Goal: Task Accomplishment & Management: Manage account settings

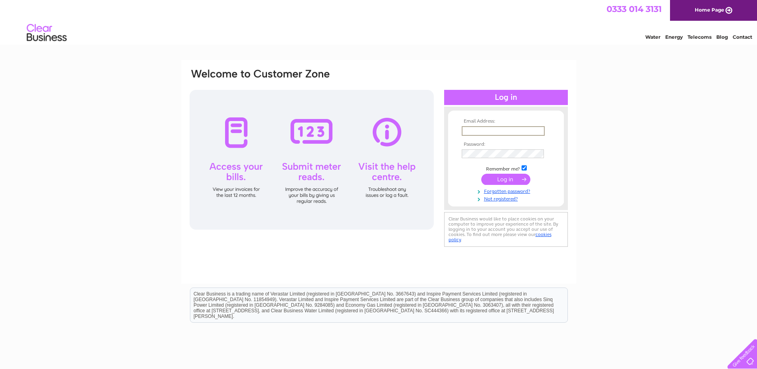
click at [512, 130] on input "text" at bounding box center [503, 131] width 83 height 10
type input "[PERSON_NAME][EMAIL_ADDRESS][DOMAIN_NAME]"
click at [481, 174] on input "submit" at bounding box center [505, 179] width 49 height 11
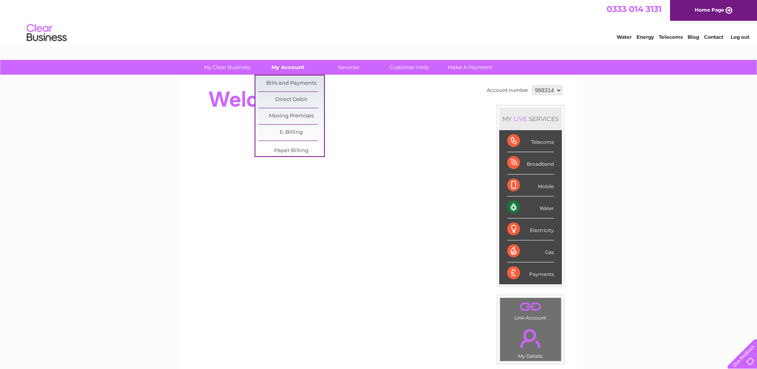
click at [292, 73] on link "My Account" at bounding box center [288, 67] width 66 height 15
click at [293, 78] on link "Bills and Payments" at bounding box center [291, 83] width 66 height 16
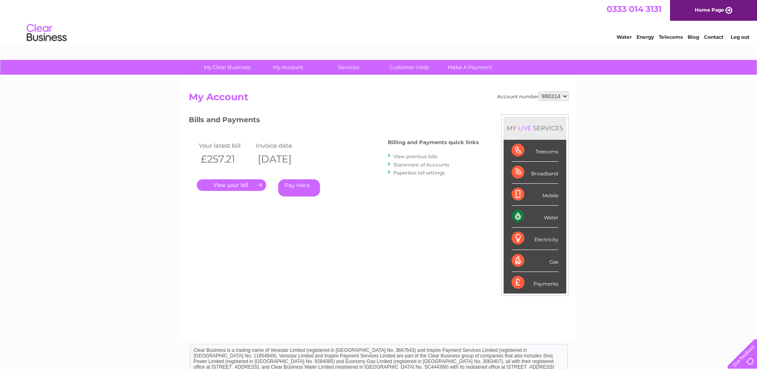
click at [248, 188] on link "." at bounding box center [231, 185] width 69 height 12
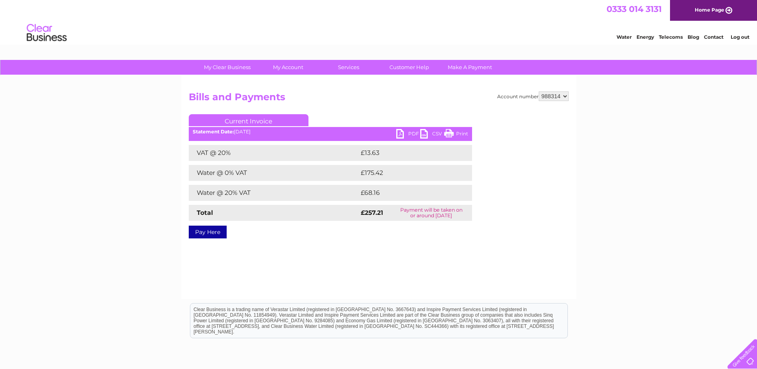
click at [411, 132] on link "PDF" at bounding box center [408, 135] width 24 height 12
